Goal: Communication & Community: Share content

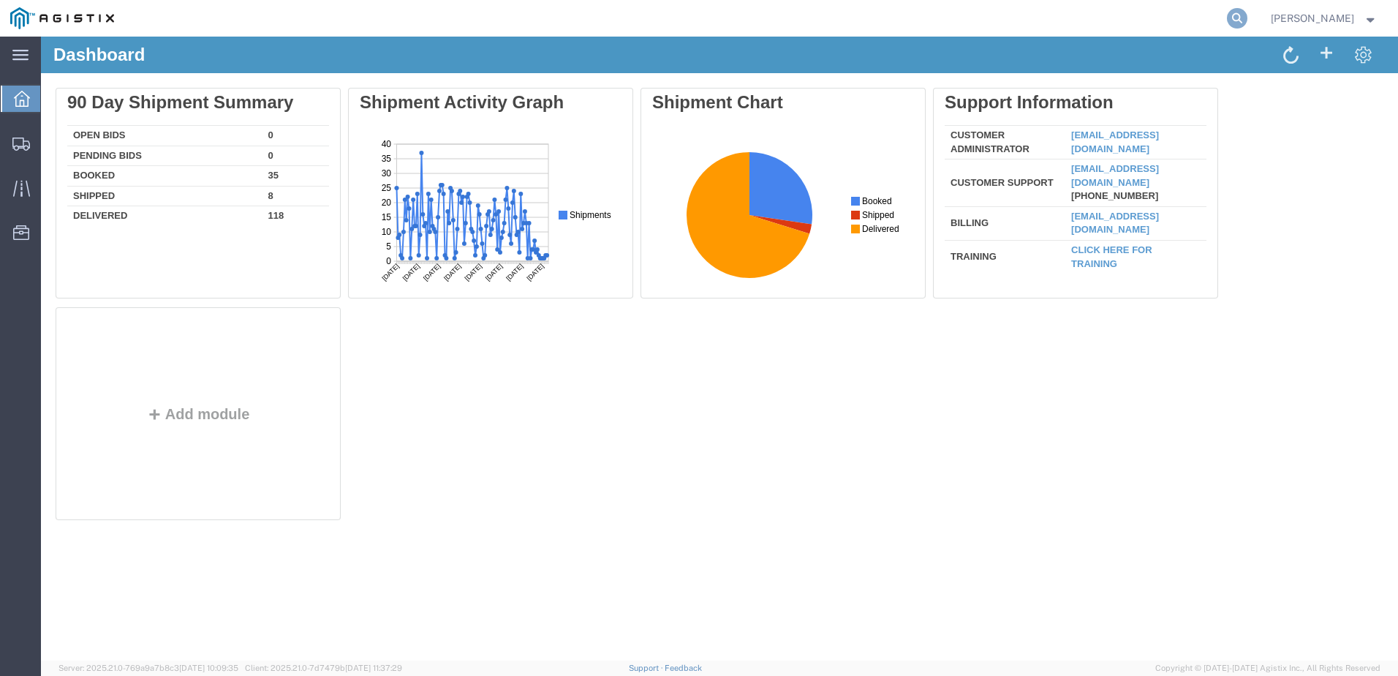
click at [1247, 15] on icon at bounding box center [1237, 18] width 20 height 20
click at [855, 22] on input "search" at bounding box center [1004, 18] width 445 height 35
paste input "57122871"
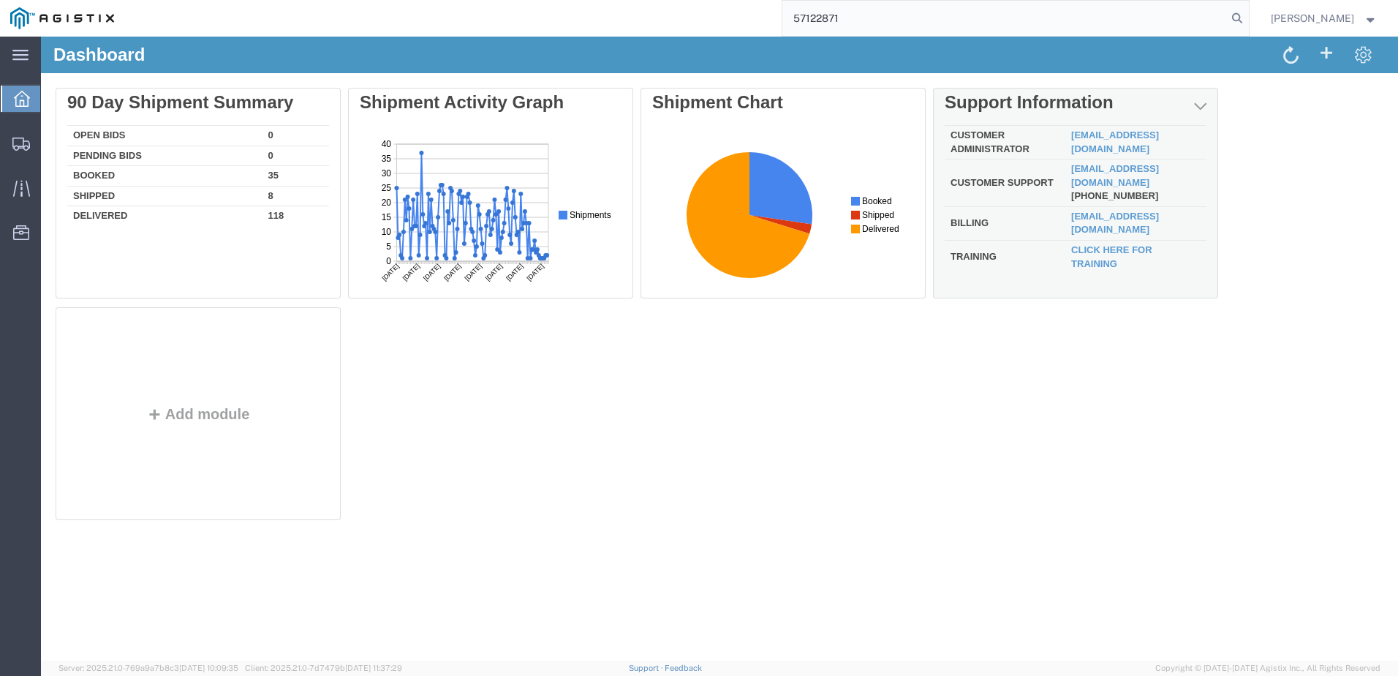
type input "57122871"
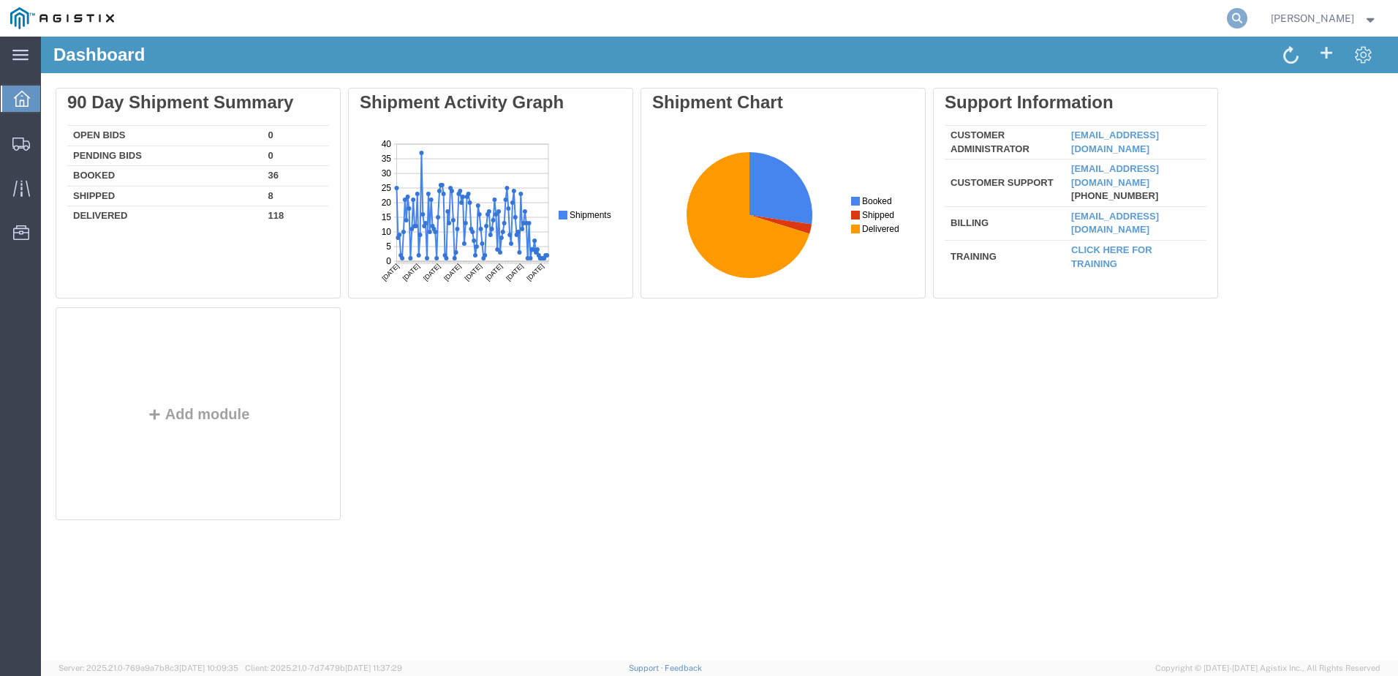
click at [1247, 19] on icon at bounding box center [1237, 18] width 20 height 20
click at [893, 22] on input "search" at bounding box center [1004, 18] width 445 height 35
paste input "57122871"
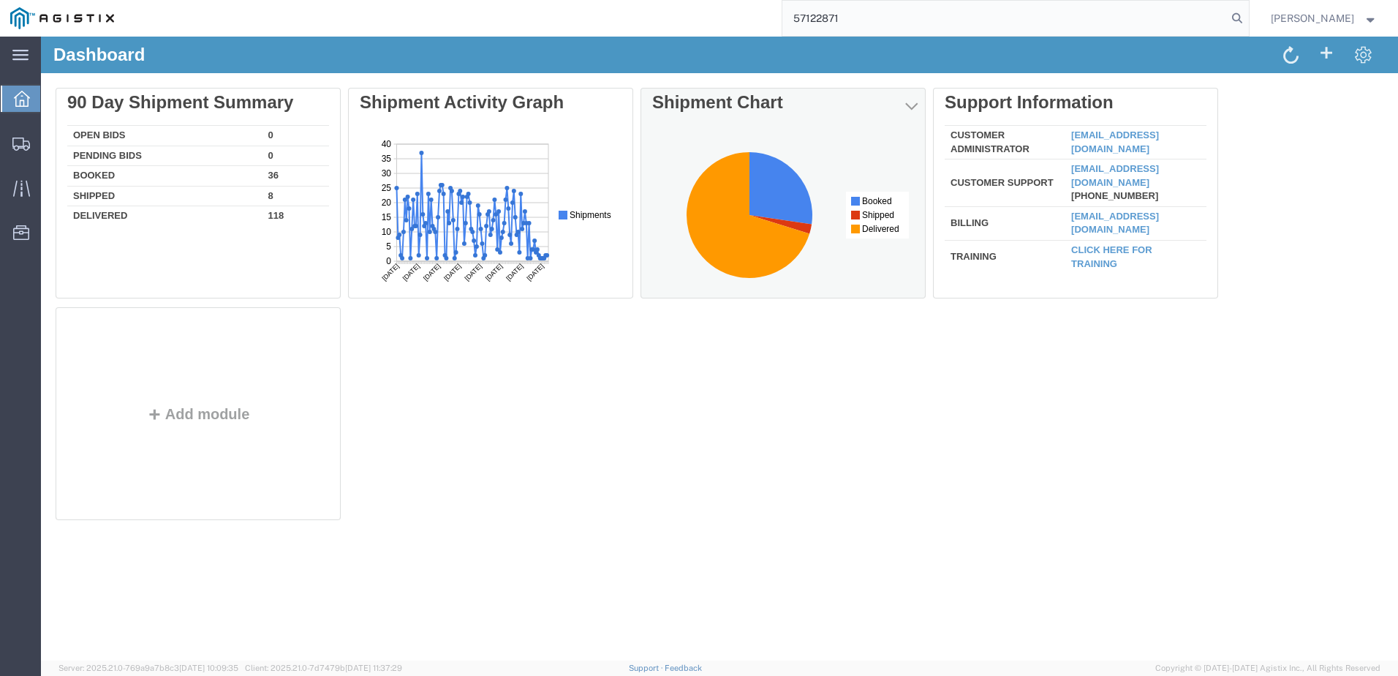
type input "57122871"
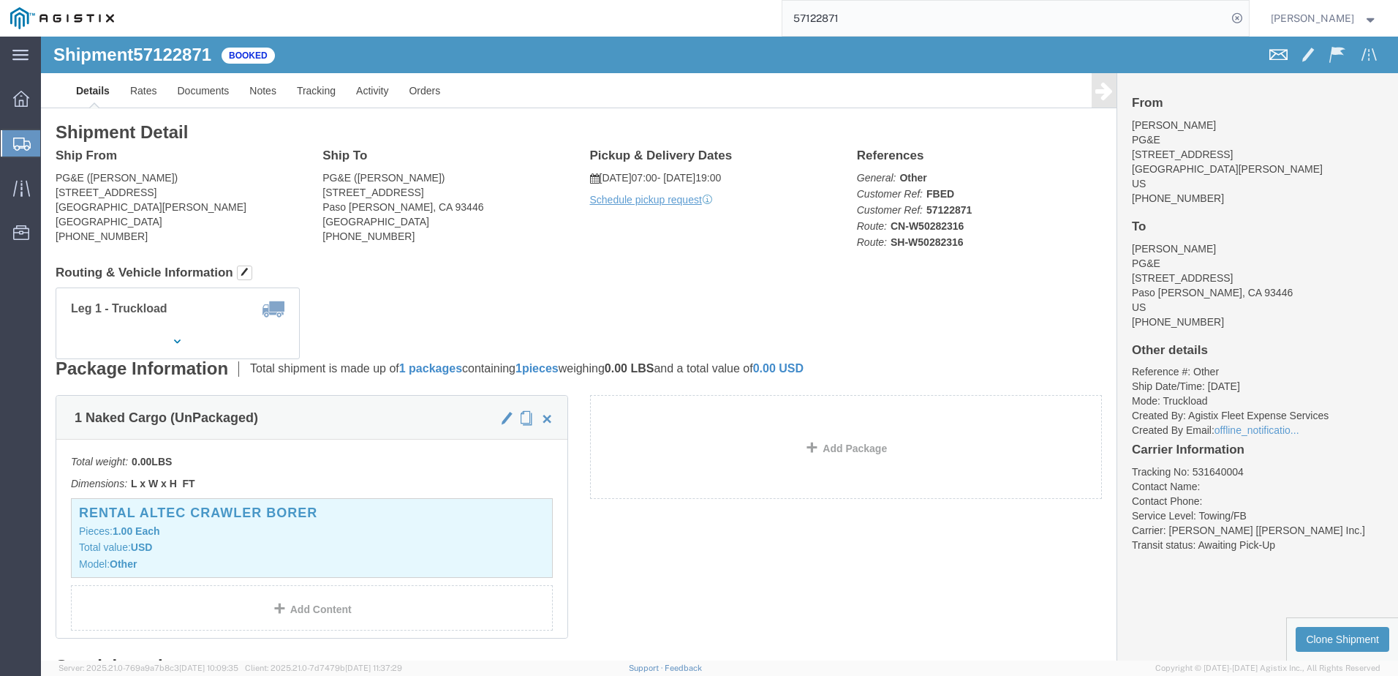
click span
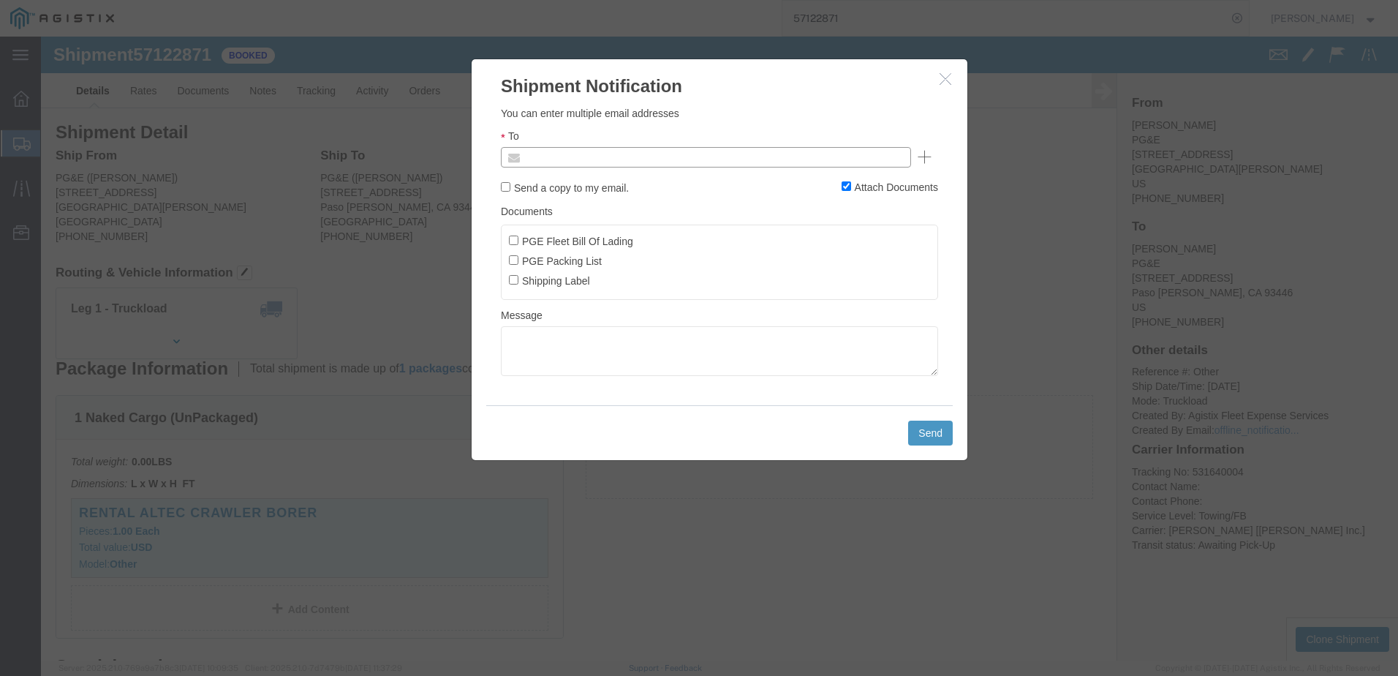
click input "text"
type input "[EMAIL_ADDRESS][DOMAIN_NAME]"
click label "PGE Fleet Bill Of Lading"
click input "PGE Fleet Bill Of Lading"
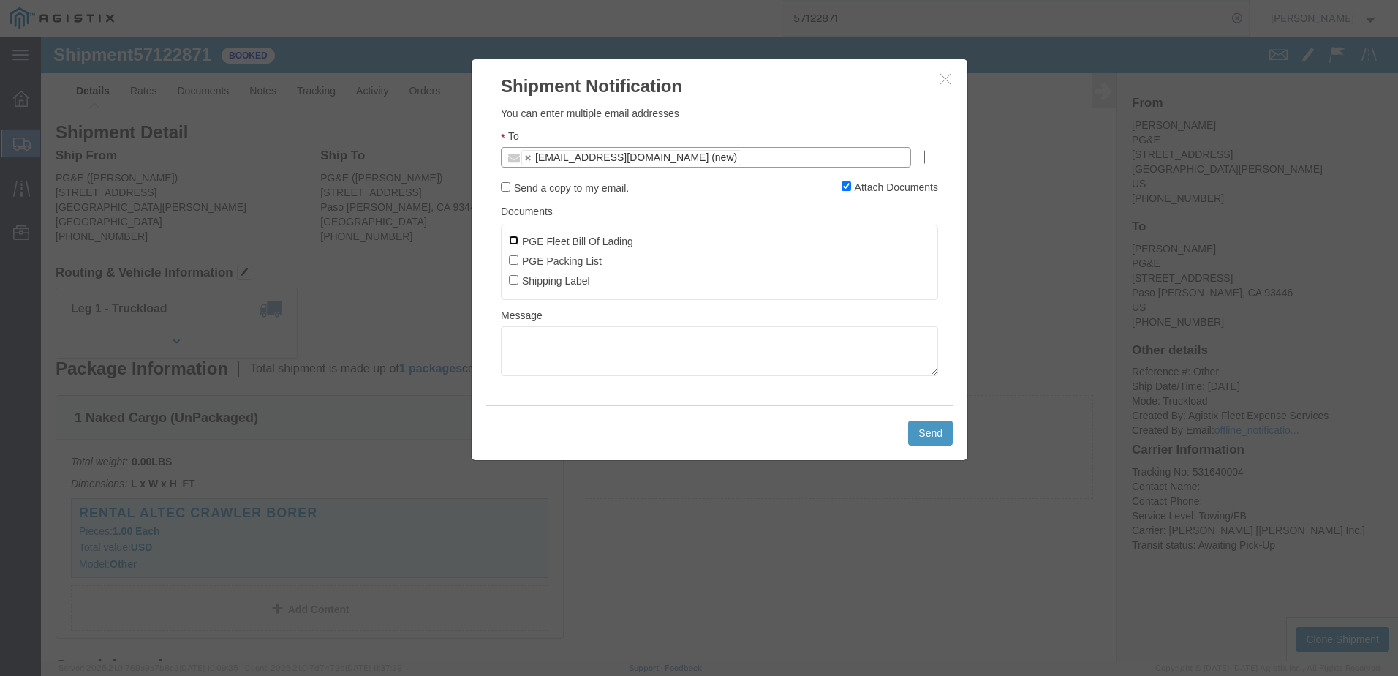
checkbox input "true"
click button "Send"
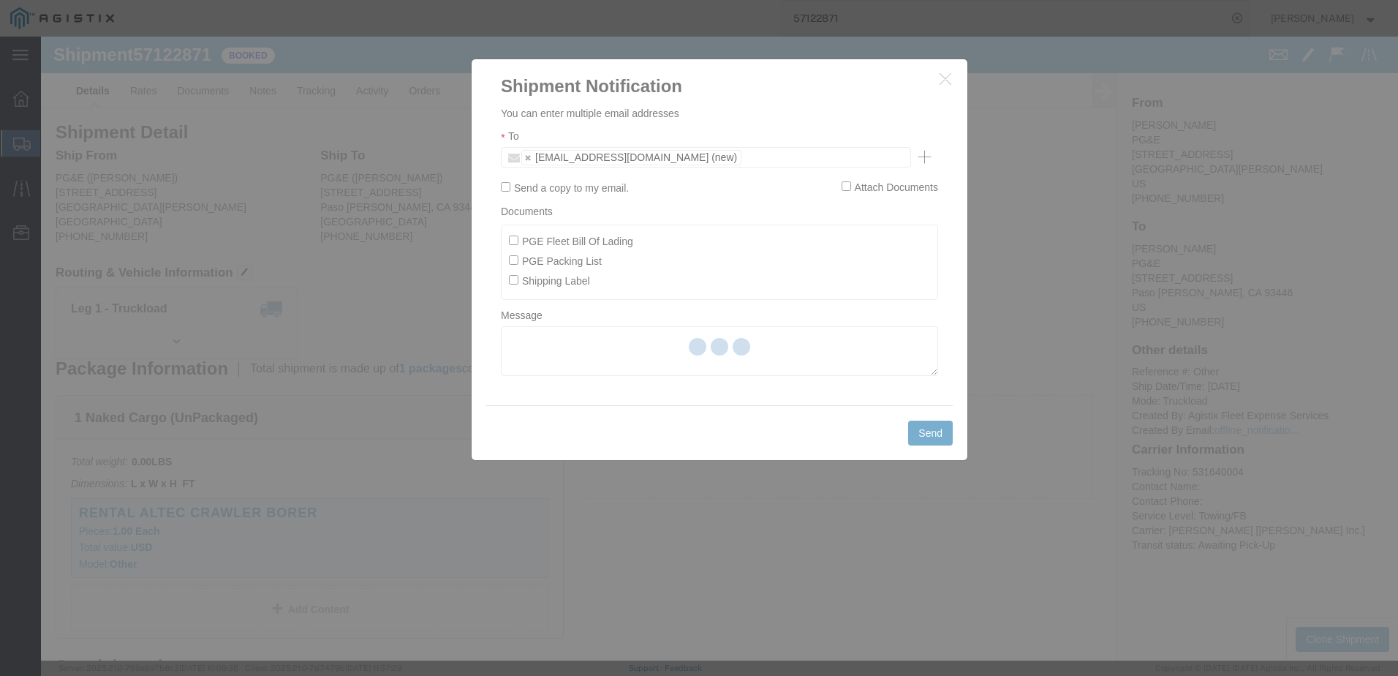
checkbox input "false"
